Goal: Transaction & Acquisition: Obtain resource

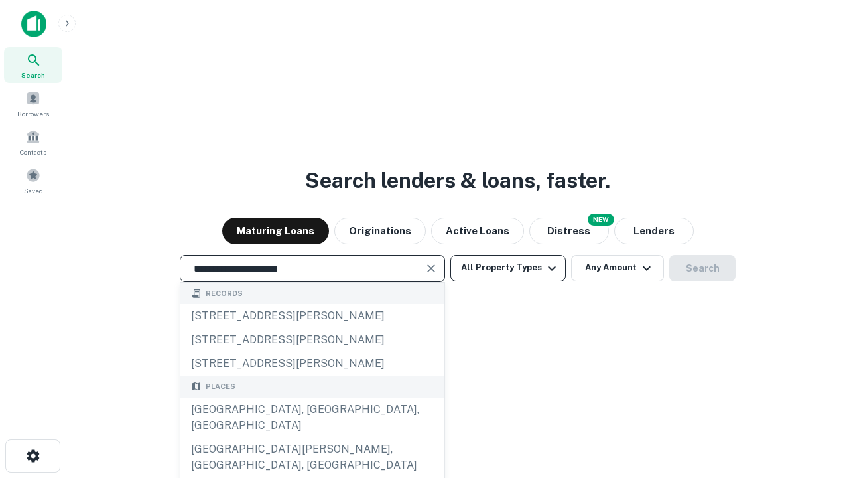
click at [312, 437] on div "[GEOGRAPHIC_DATA], [GEOGRAPHIC_DATA], [GEOGRAPHIC_DATA]" at bounding box center [312, 417] width 264 height 40
type input "**********"
click at [508, 267] on button "All Property Types" at bounding box center [507, 268] width 115 height 27
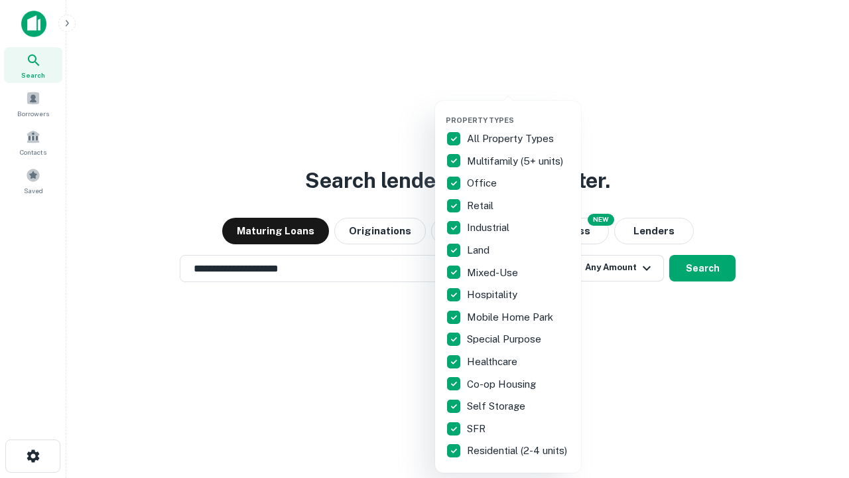
click at [519, 111] on button "button" at bounding box center [519, 111] width 146 height 1
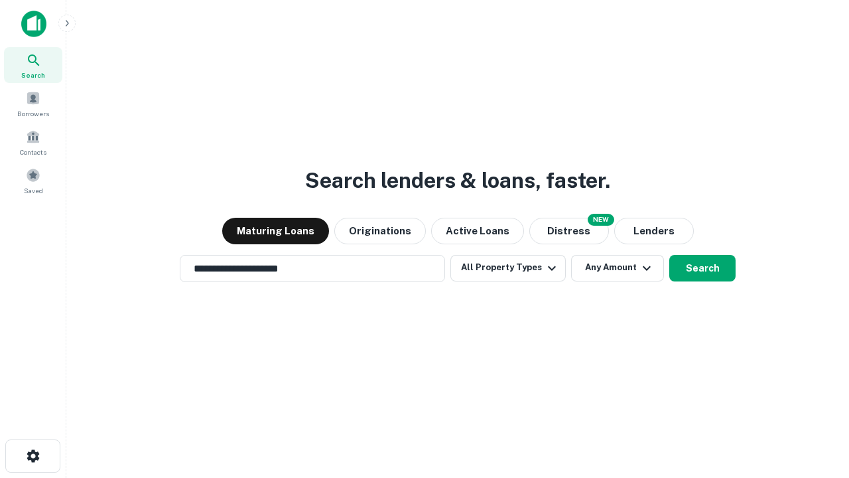
scroll to position [8, 160]
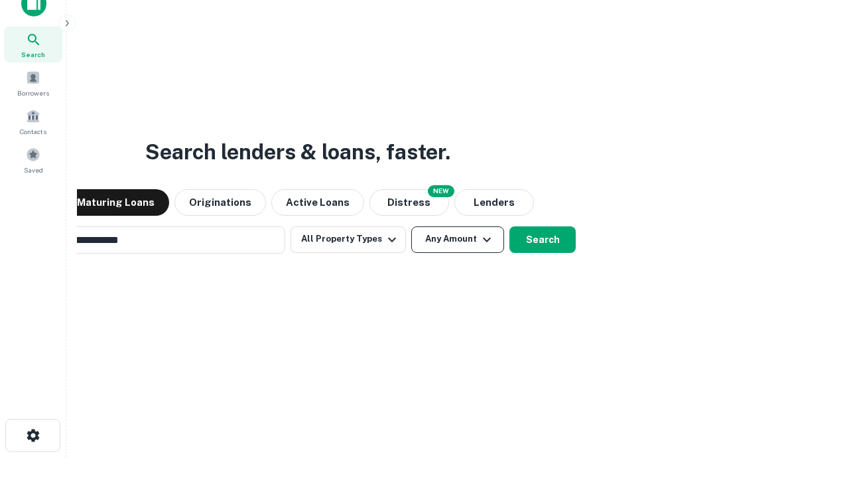
click at [411, 226] on button "Any Amount" at bounding box center [457, 239] width 93 height 27
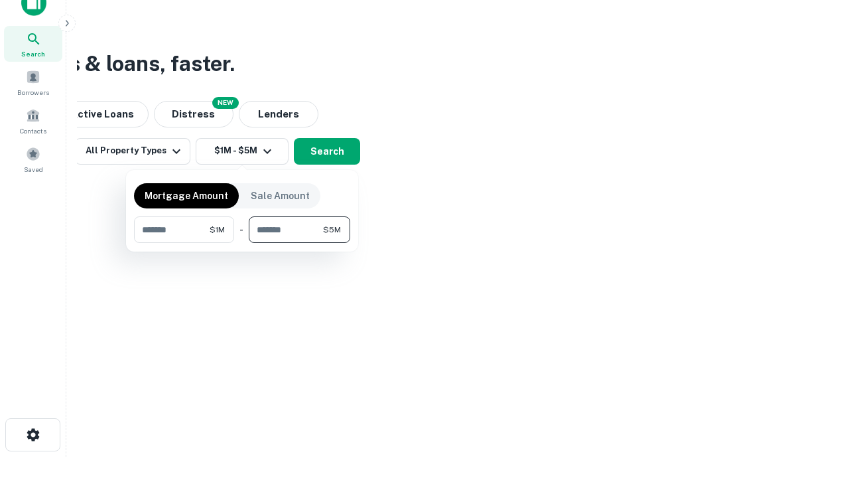
type input "*******"
click at [242, 243] on button "button" at bounding box center [242, 243] width 216 height 1
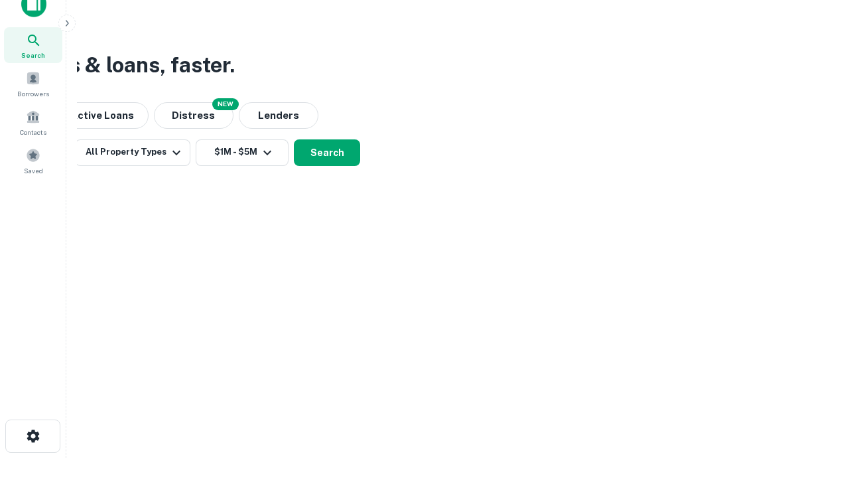
scroll to position [8, 245]
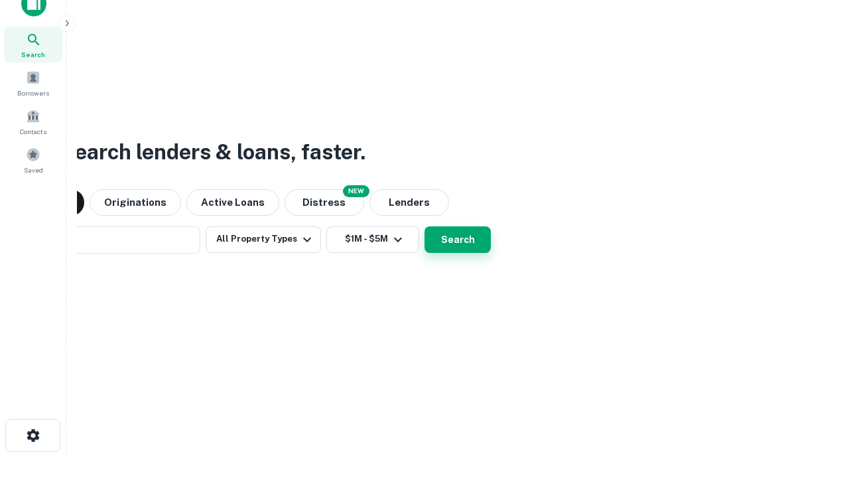
click at [425, 226] on button "Search" at bounding box center [458, 239] width 66 height 27
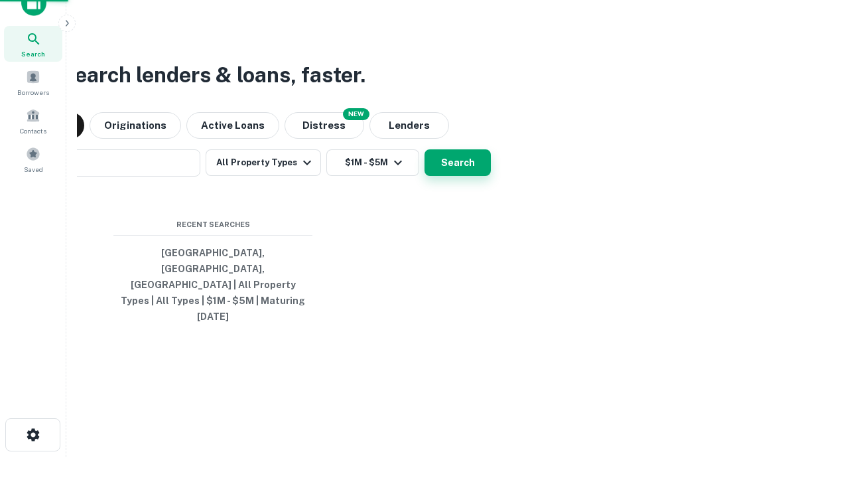
scroll to position [35, 375]
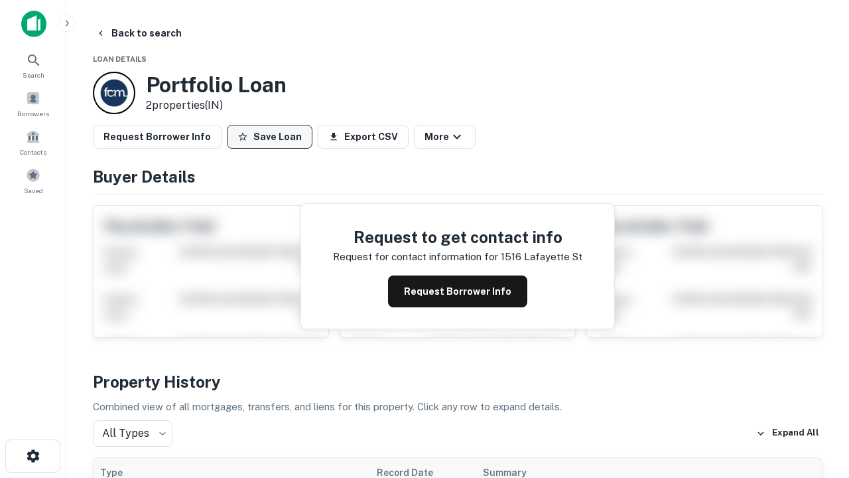
click at [269, 137] on button "Save Loan" at bounding box center [270, 137] width 86 height 24
click at [273, 137] on button "Save Loan" at bounding box center [270, 137] width 86 height 24
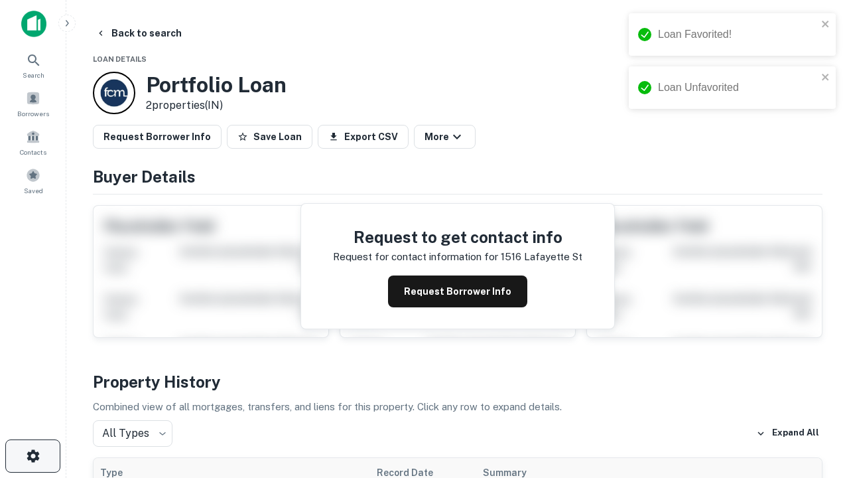
click at [33, 456] on icon "button" at bounding box center [33, 456] width 16 height 16
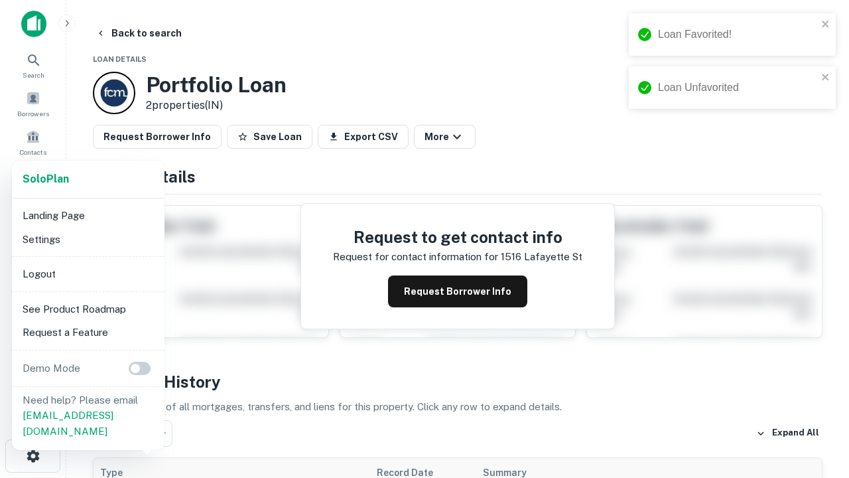
click at [88, 273] on li "Logout" at bounding box center [88, 274] width 142 height 24
